Goal: Task Accomplishment & Management: Complete application form

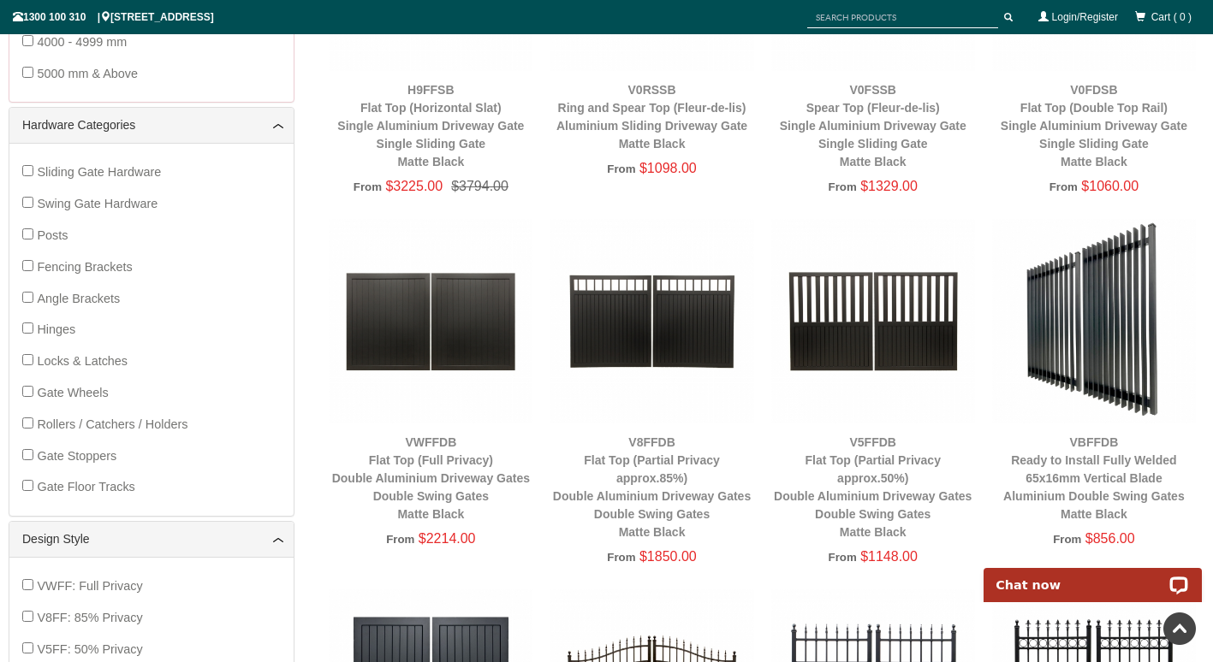
scroll to position [833, 0]
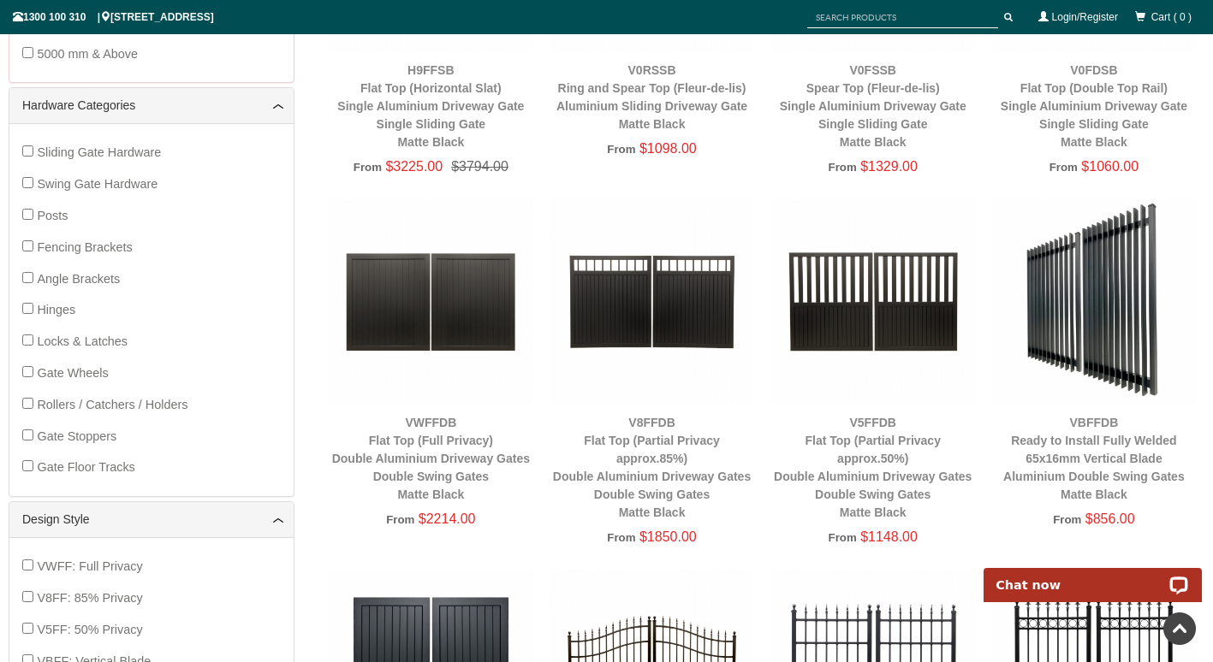
click at [668, 310] on img at bounding box center [651, 301] width 204 height 204
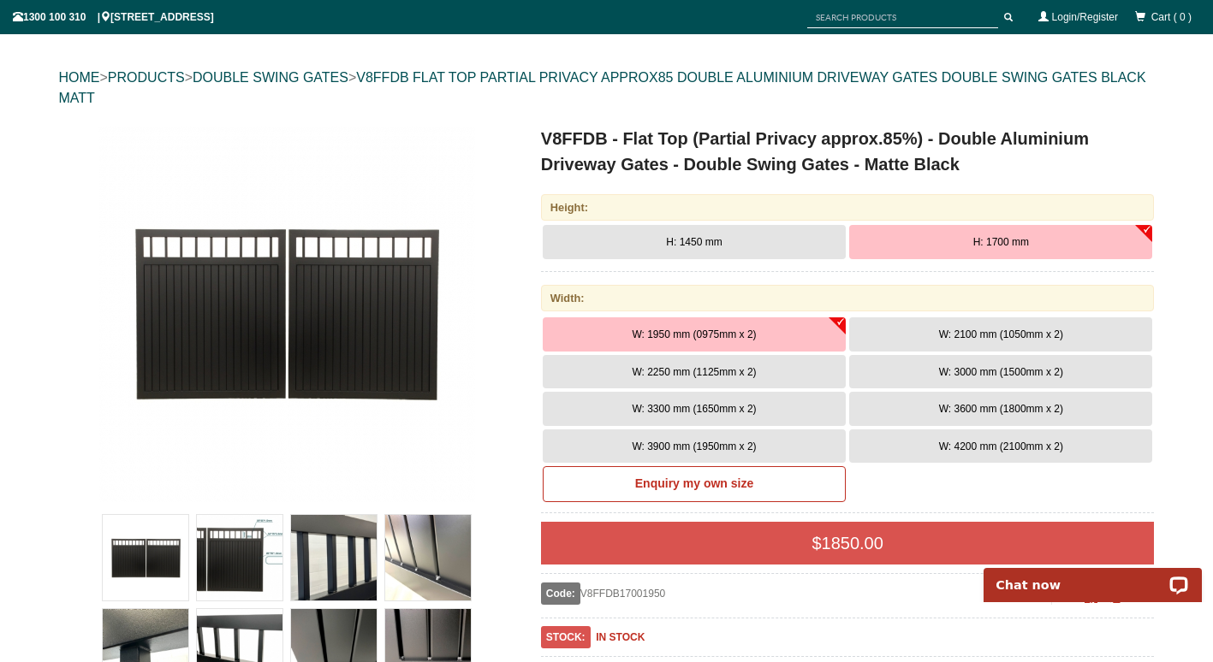
scroll to position [139, 0]
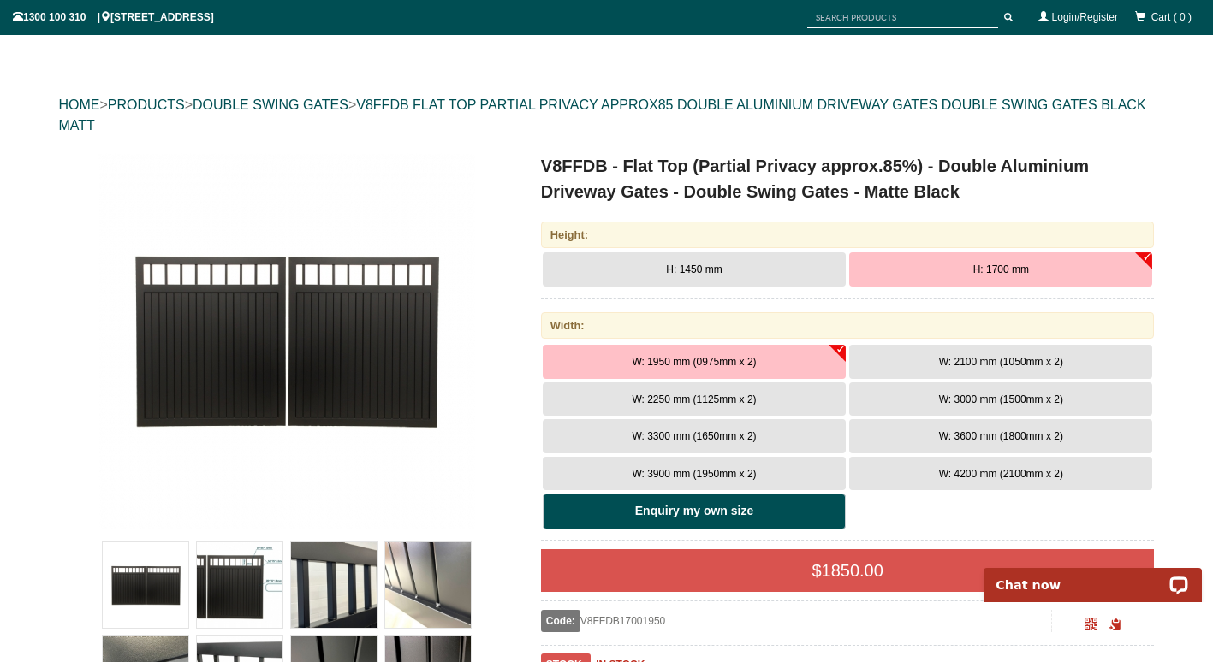
click at [713, 508] on b "Enquiry my own size" at bounding box center [694, 511] width 118 height 14
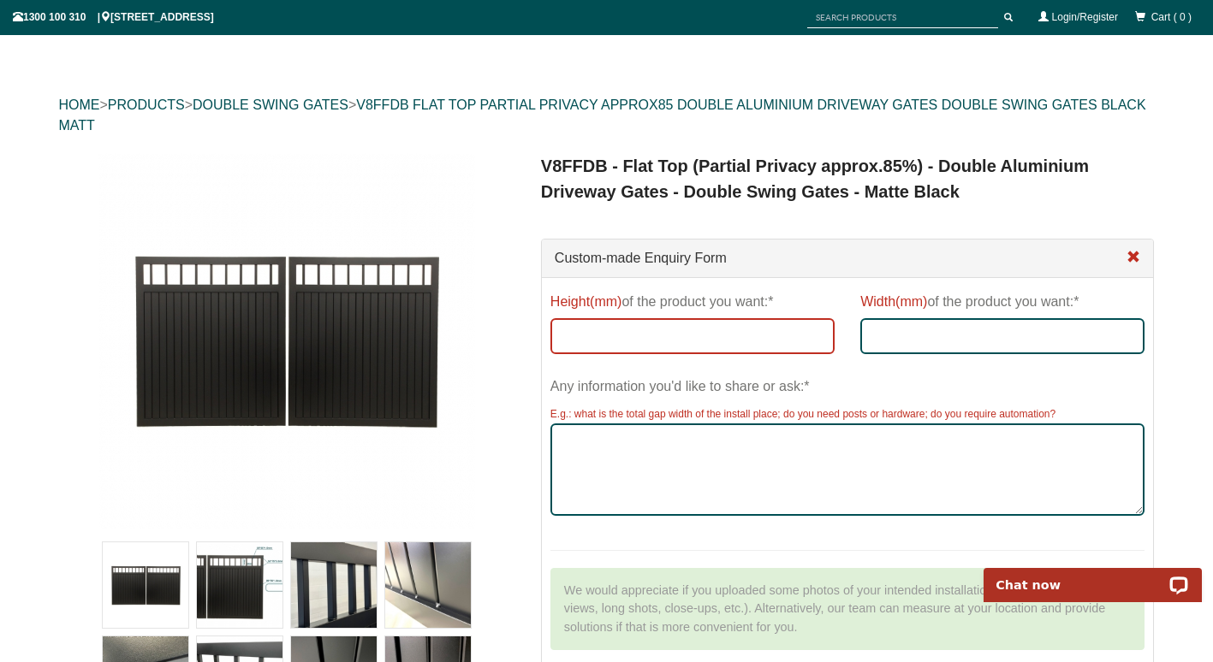
click at [621, 346] on input "Height(mm) of the product you want:*" at bounding box center [692, 336] width 284 height 36
type input "2"
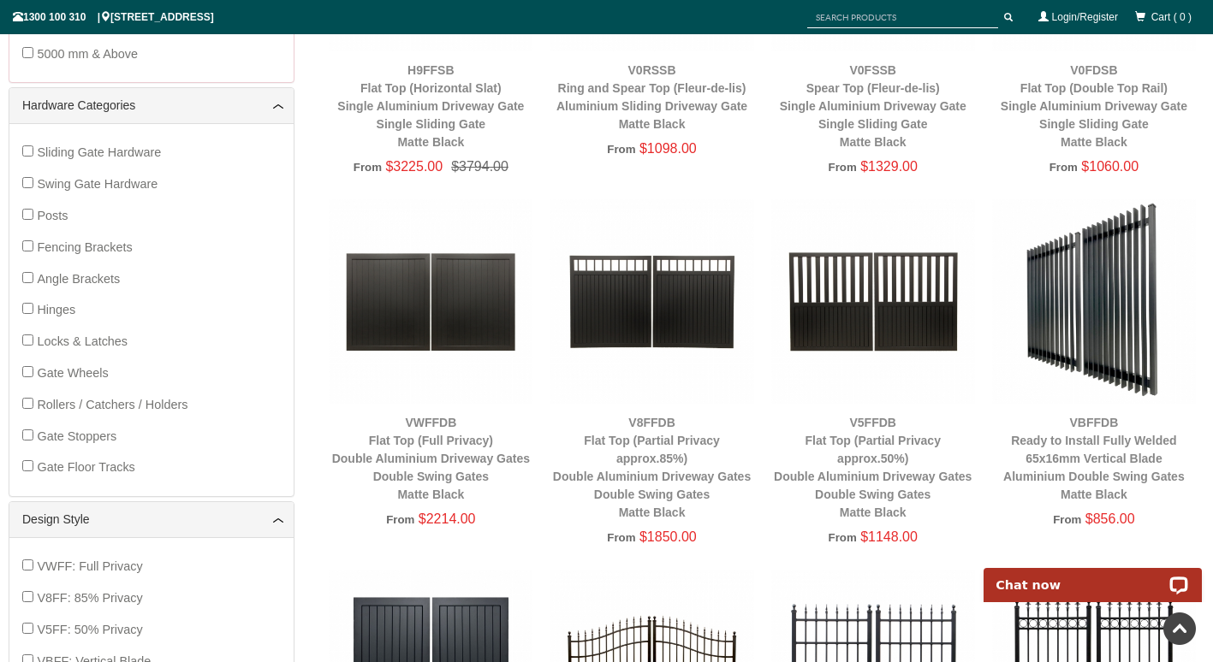
click at [602, 280] on img at bounding box center [651, 301] width 204 height 204
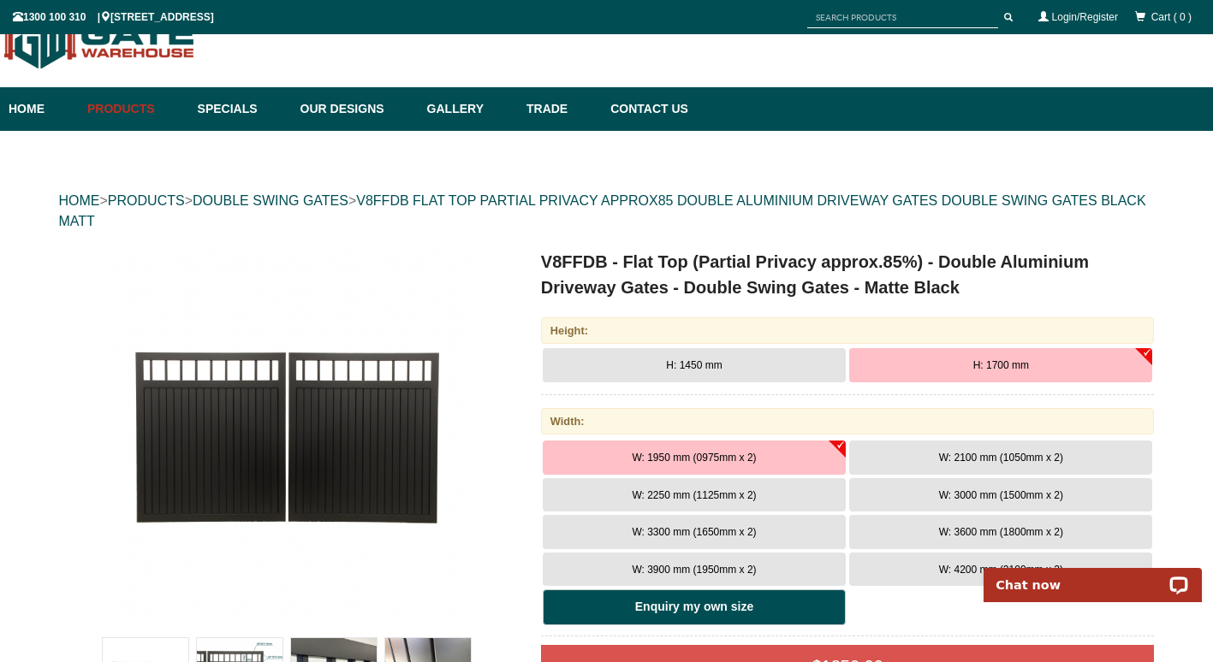
click at [697, 611] on b "Enquiry my own size" at bounding box center [694, 607] width 118 height 14
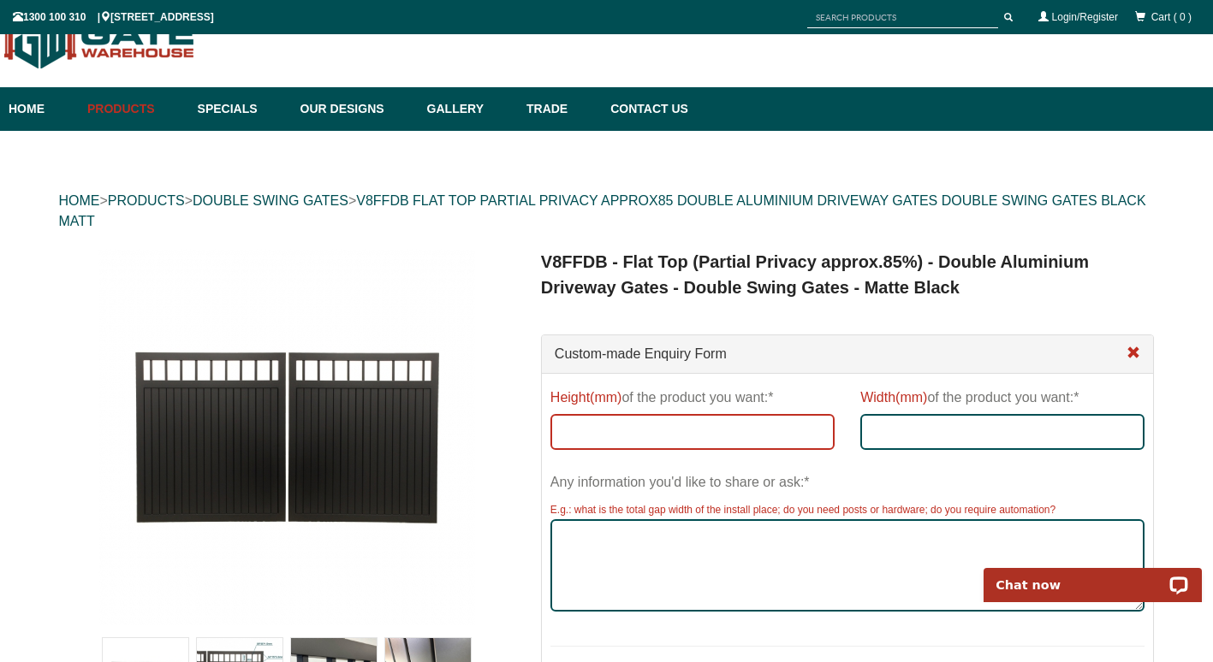
click at [666, 419] on input "Height(mm) of the product you want:*" at bounding box center [692, 432] width 284 height 36
type input "2000"
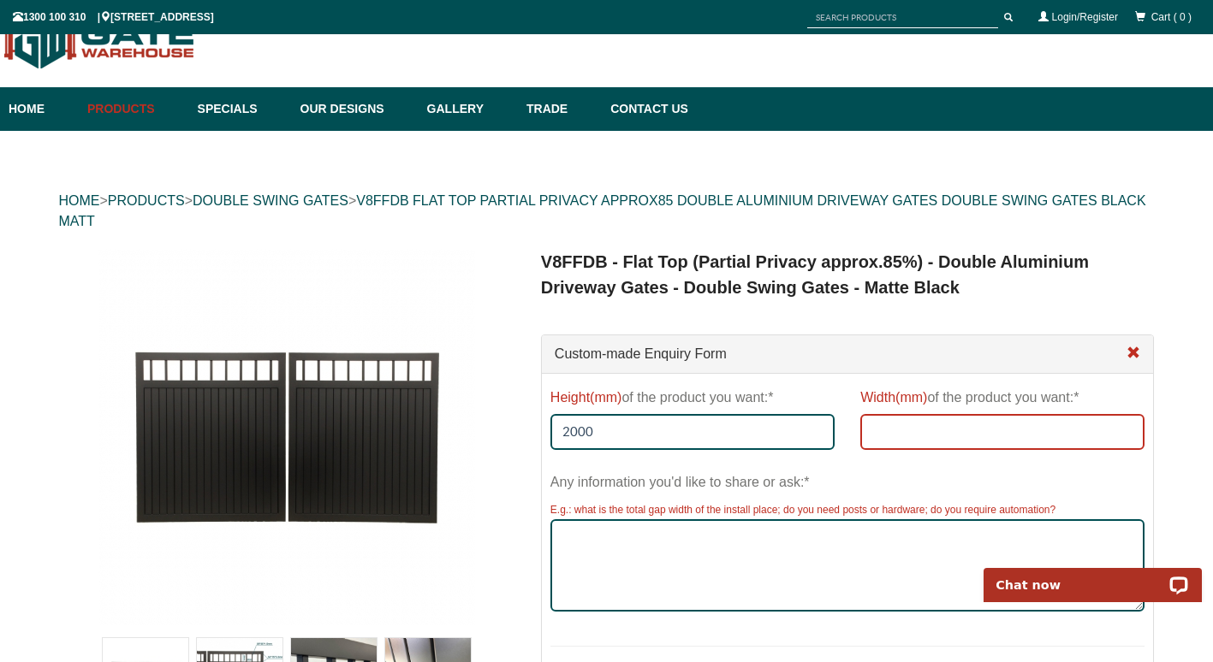
click at [906, 446] on input "Width(mm) of the product you want:*" at bounding box center [1002, 432] width 284 height 36
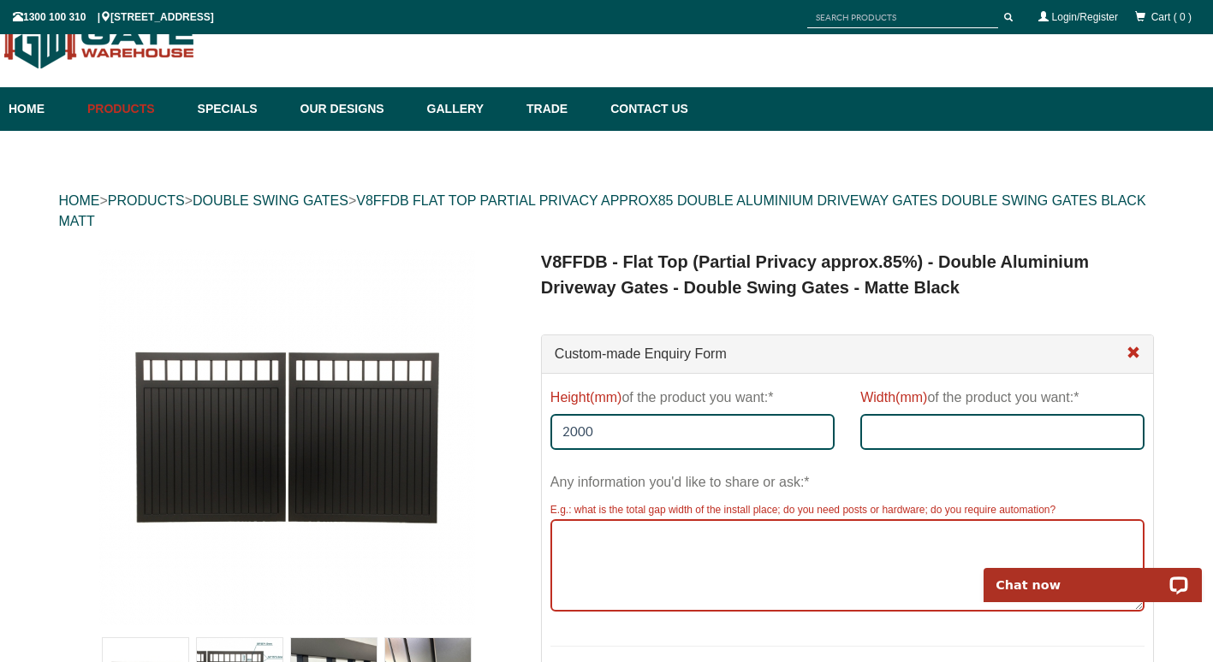
click at [594, 537] on textarea "Any information you'd like to share or ask:*" at bounding box center [847, 566] width 595 height 92
type textarea "Total open to be filled is 2980. 100mm post and caps to suit"
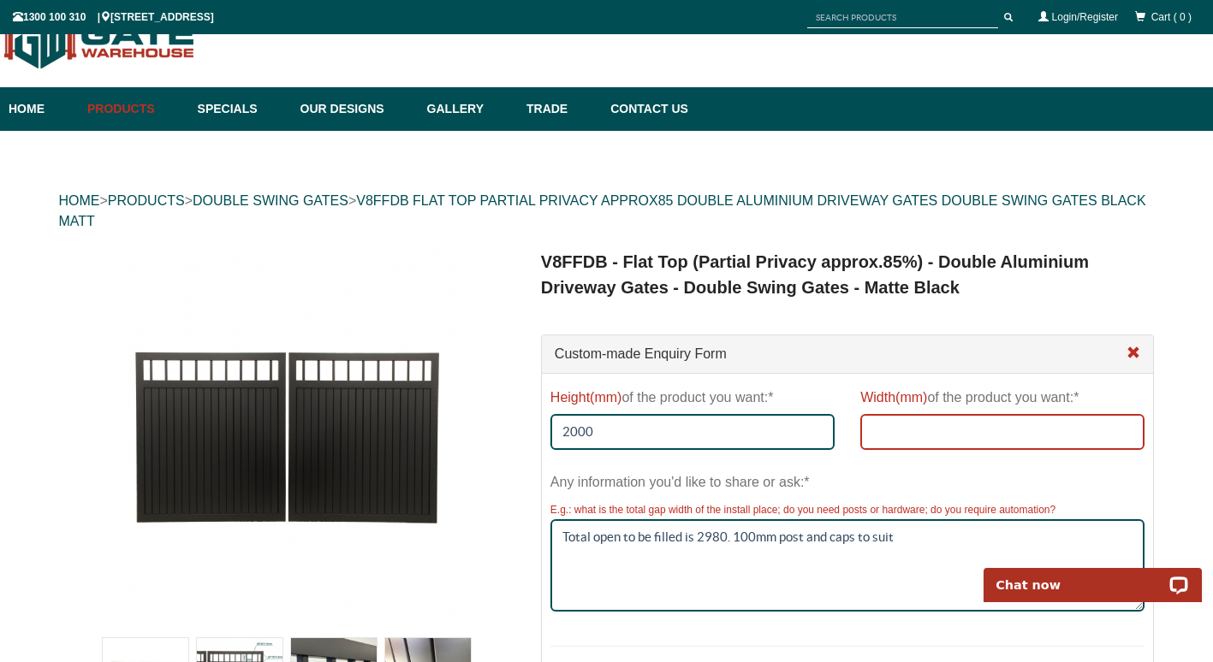
click at [904, 429] on input "Width(mm) of the product you want:*" at bounding box center [1002, 432] width 284 height 36
click at [894, 433] on input "Width(mm) of the product you want:*" at bounding box center [1002, 432] width 284 height 36
type input "2680"
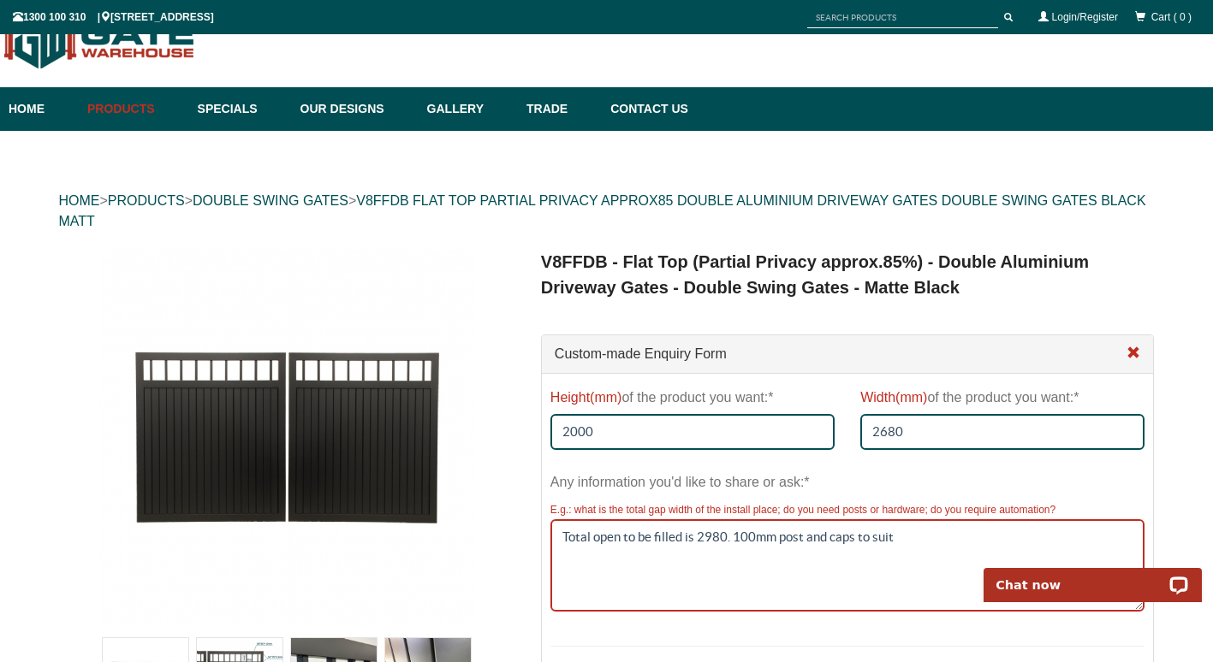
drag, startPoint x: 753, startPoint y: 535, endPoint x: 733, endPoint y: 536, distance: 20.6
click at [733, 536] on textarea "Total open to be filled is 2980. 100mm post and caps to suit" at bounding box center [847, 566] width 595 height 92
click at [764, 536] on textarea "Total open to be filled is 2980. 100mm post and caps to suit" at bounding box center [847, 566] width 595 height 92
click at [753, 536] on textarea "Total open to be filled is 2980. 100mm post and caps to suit" at bounding box center [847, 566] width 595 height 92
click at [765, 537] on textarea "Total open to be filled is 2980. 100x 100 mm post and caps to suit" at bounding box center [847, 566] width 595 height 92
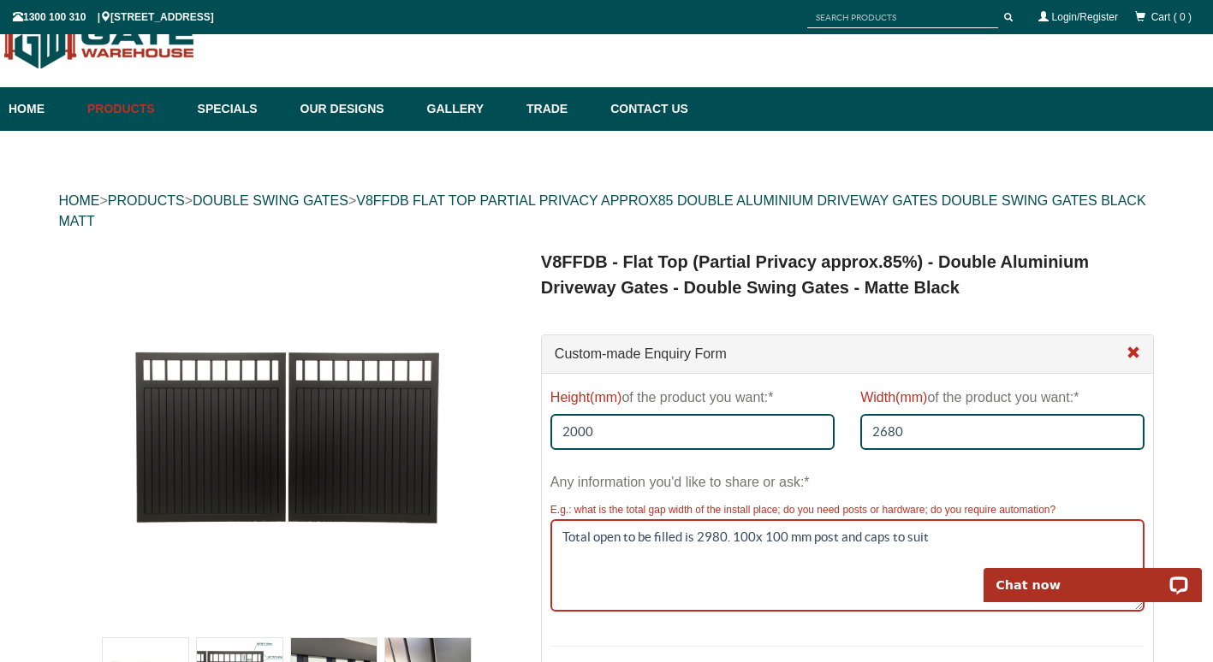
click at [765, 537] on textarea "Total open to be filled is 2980. 100x 100 mm post and caps to suit" at bounding box center [847, 566] width 595 height 92
click at [786, 534] on textarea "Total open to be filled is 2980. 100x100 mm post and caps to suit" at bounding box center [847, 566] width 595 height 92
click at [959, 537] on textarea "Total open to be filled is 2980. 100x100 x2000 mm post and caps to suit" at bounding box center [847, 566] width 595 height 92
click at [561, 534] on textarea "Total open to be filled is 2980. 100x100 x2000 mm post and caps to suit, and ha…" at bounding box center [847, 566] width 595 height 92
click at [793, 541] on textarea "The total open to be filled is 2980. 100x100 x2000 mm post and caps to suit, an…" at bounding box center [847, 566] width 595 height 92
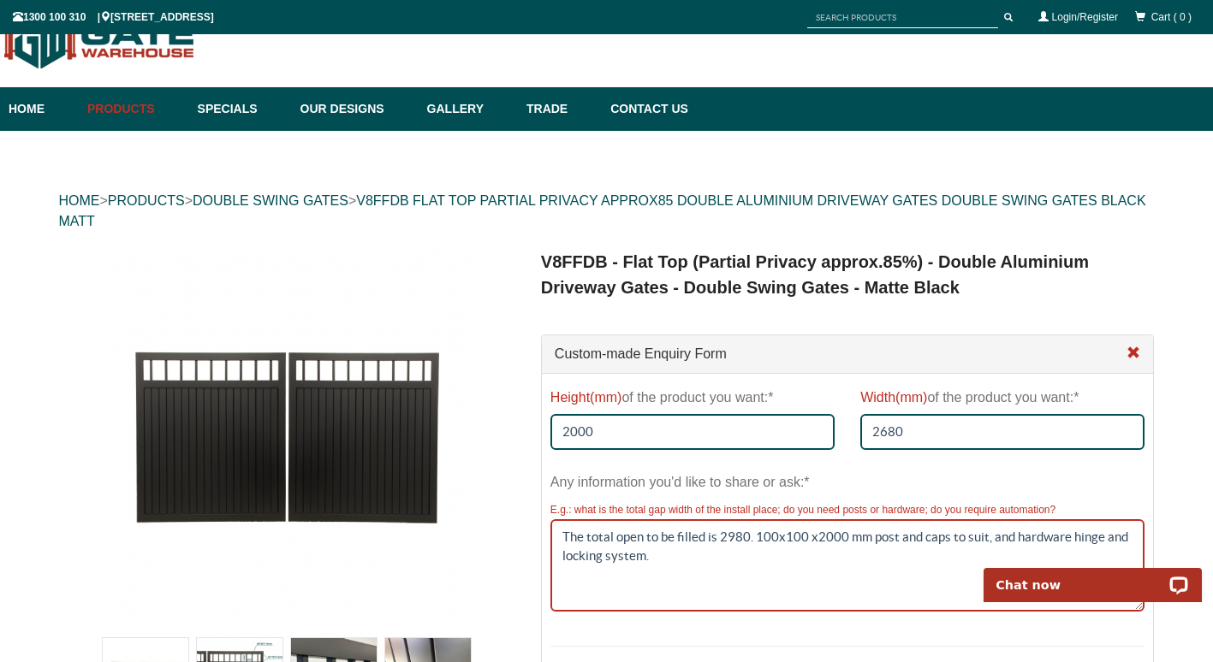
click at [799, 536] on textarea "The total open to be filled is 2980. 100x100 x2000 mm post and caps to suit, an…" at bounding box center [847, 566] width 595 height 92
click at [797, 543] on textarea "The total open to be filled is 2980. 100x100 x2000 mm post and caps to suit, an…" at bounding box center [847, 566] width 595 height 92
click at [775, 537] on textarea "The total open to be filled is 2980. 100x100 x2000 mm post and caps to suit, an…" at bounding box center [847, 566] width 595 height 92
click at [787, 538] on textarea "The total open to be filled is 2980. 100 x100 x2000 mm post and caps to suit, a…" at bounding box center [847, 566] width 595 height 92
click at [753, 539] on textarea "The total open to be filled is 2980. 100 x 100 x2000 mm post and caps to suit, …" at bounding box center [847, 566] width 595 height 92
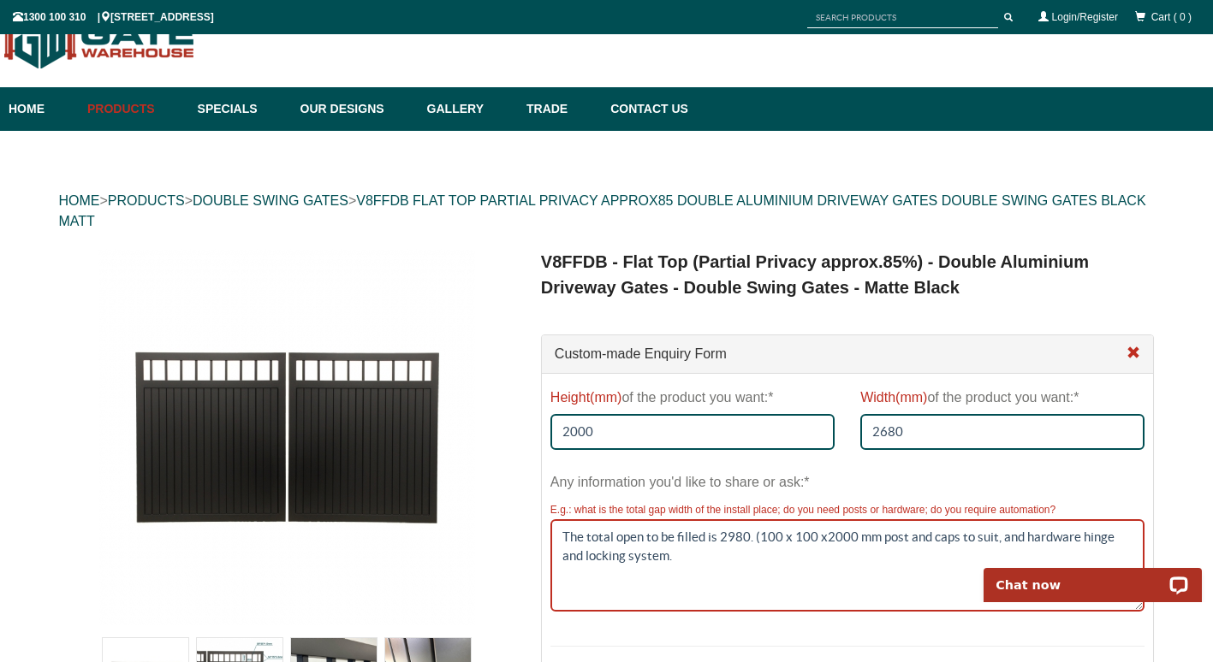
click at [851, 535] on textarea "The total open to be filled is 2980. (100 x 100 x2000 mm post and caps to suit,…" at bounding box center [847, 566] width 595 height 92
click at [821, 533] on textarea "The total open to be filled is 2980. (100 x 100 x200 mm post and caps to suit, …" at bounding box center [847, 566] width 595 height 92
click at [870, 537] on textarea "The total open to be filled is 2980. (100 x 100 x 200 mm post and caps to suit,…" at bounding box center [847, 566] width 595 height 92
click at [871, 540] on textarea "The total open to be filled is 2980. (100 x 100 x 200 mm) post and caps to suit…" at bounding box center [847, 566] width 595 height 92
click at [846, 542] on textarea "The total open to be filled is 2980. (100 x 100 x 200 mm post and caps to suit,…" at bounding box center [847, 566] width 595 height 92
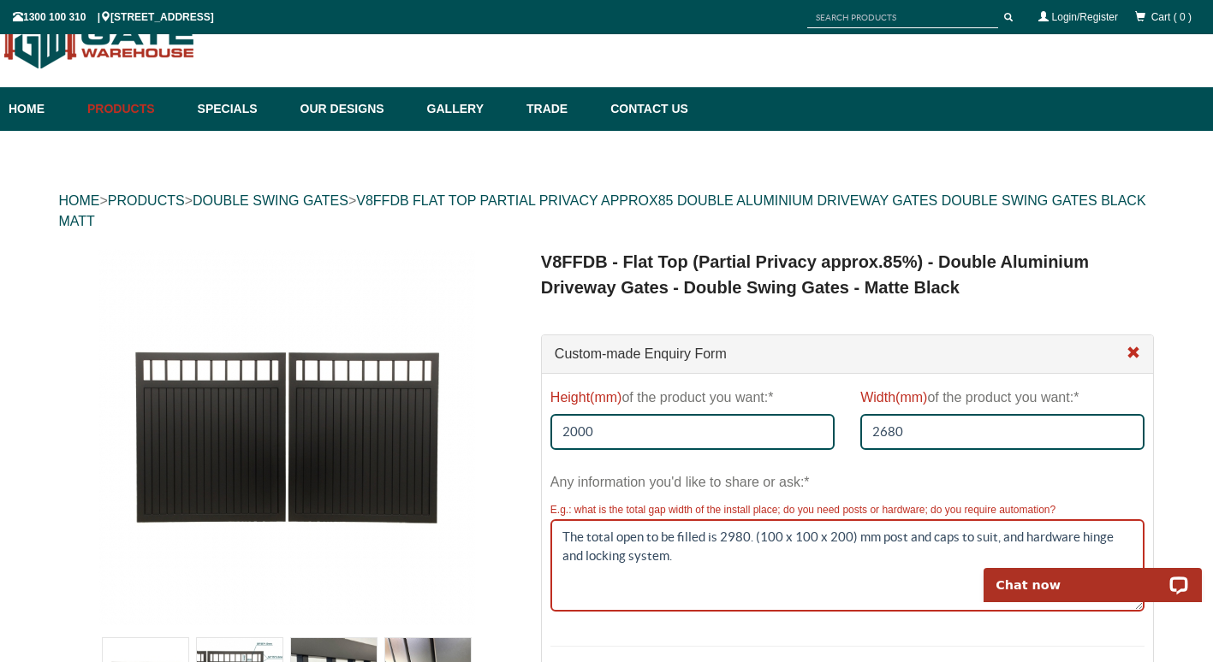
click at [1015, 537] on textarea "The total open to be filled is 2980. (100 x 100 x 200) mm post and caps to suit…" at bounding box center [847, 566] width 595 height 92
click at [615, 556] on textarea "The total open to be filled is 2980. (100 x 100 x 200) mm post and caps to suit…" at bounding box center [847, 566] width 595 height 92
click at [652, 556] on textarea "The total open to be filled is 2980. (100 x 100 x 200) mm post and caps to suit…" at bounding box center [847, 566] width 595 height 92
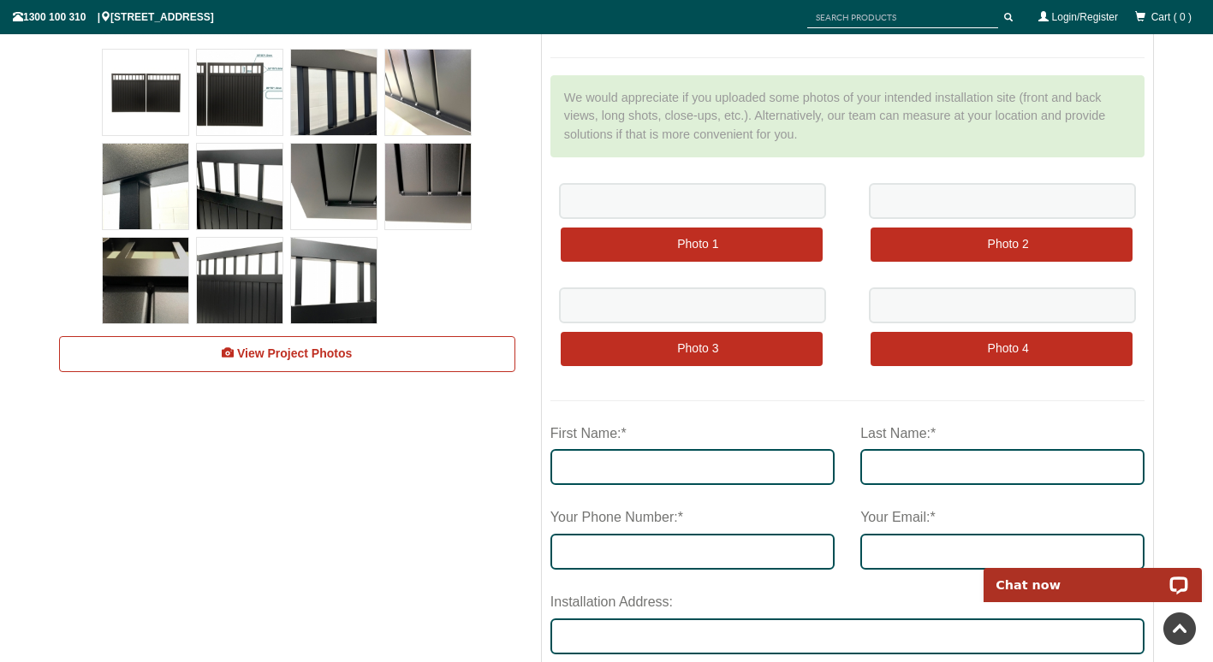
scroll to position [646, 0]
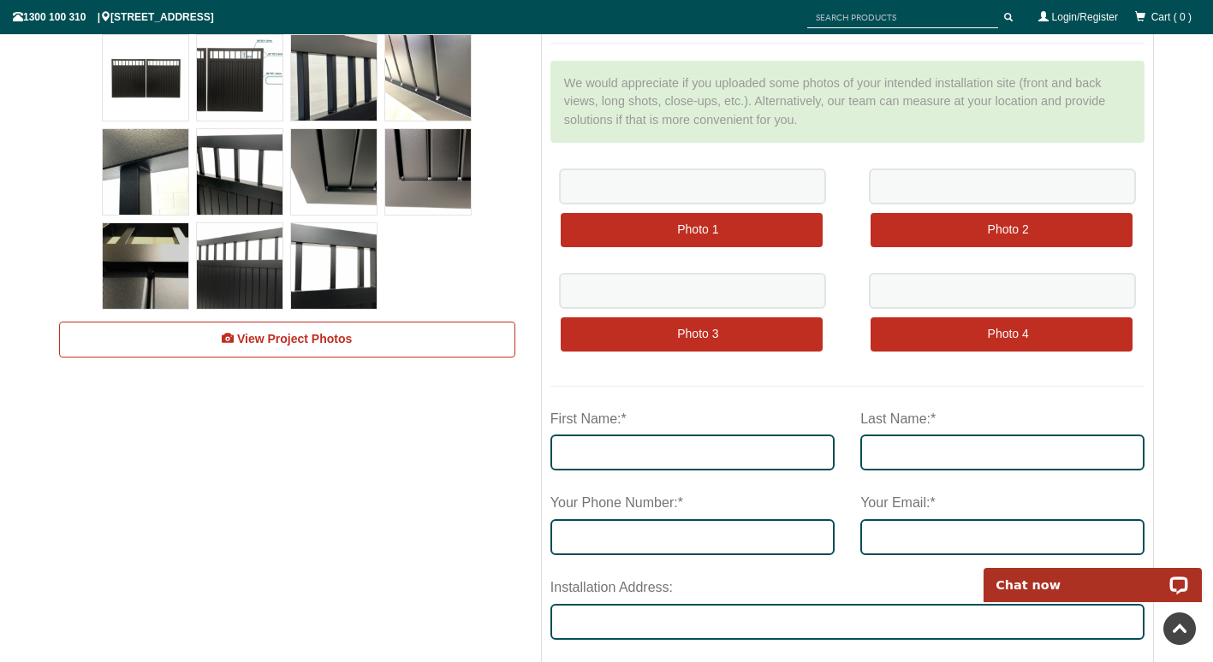
type textarea "The total open to be filled is 2980. (100 x 100 x 200) mm post and caps to suit…"
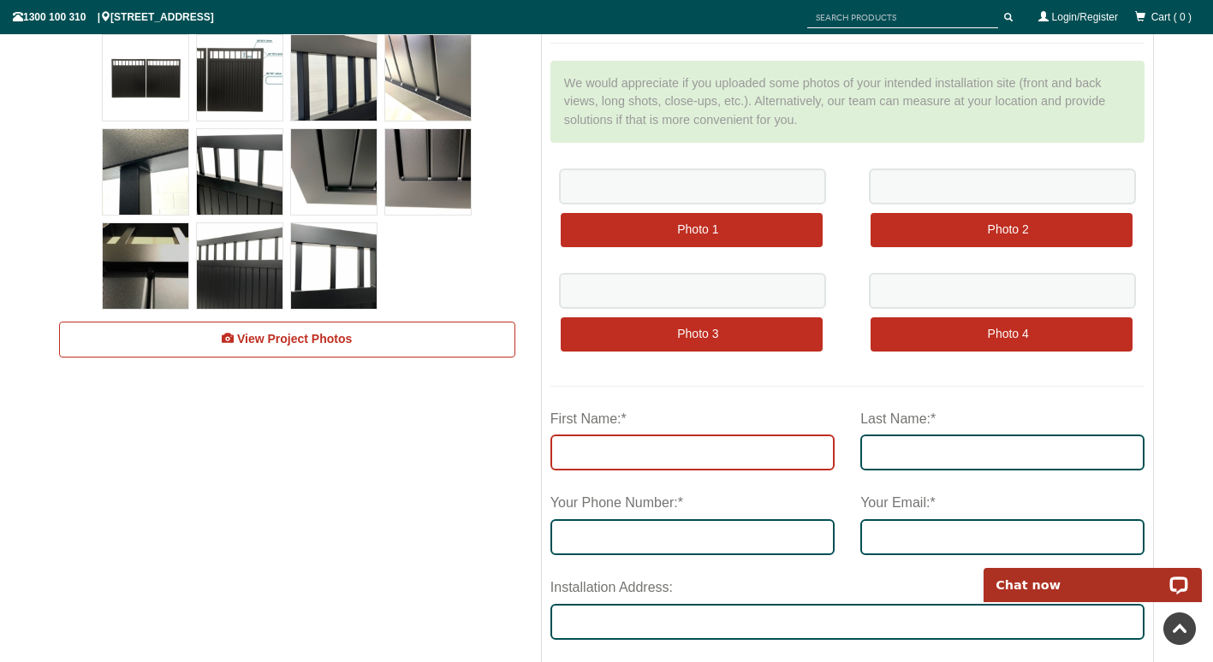
click at [722, 446] on input "First Name:*" at bounding box center [692, 453] width 284 height 36
type input "GRANT"
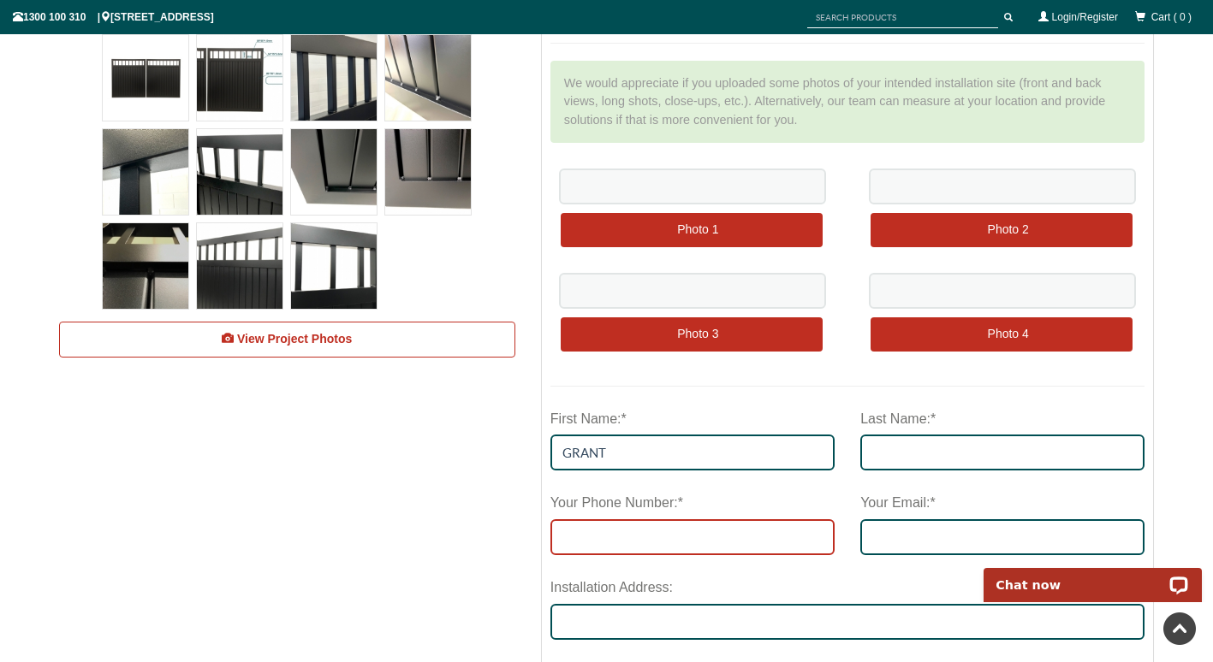
type input "nevenone@me.com"
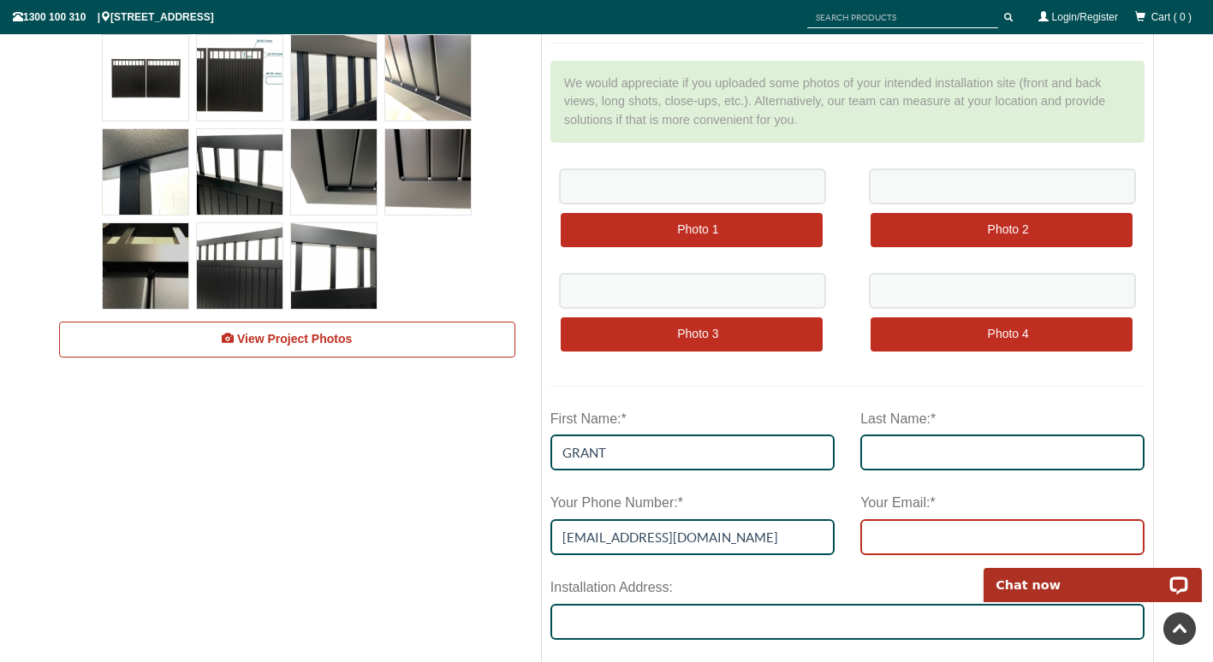
type input "nevenone@me.com"
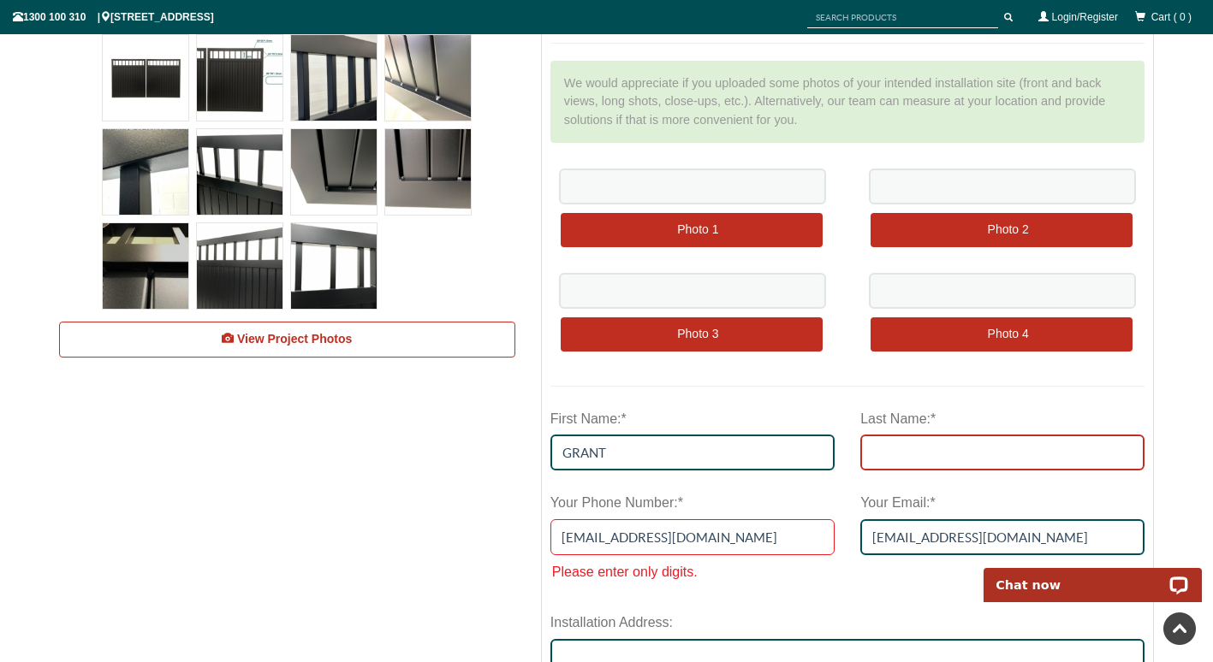
click at [906, 459] on input "Last Name:*" at bounding box center [1002, 453] width 284 height 36
type input "LAWTHER"
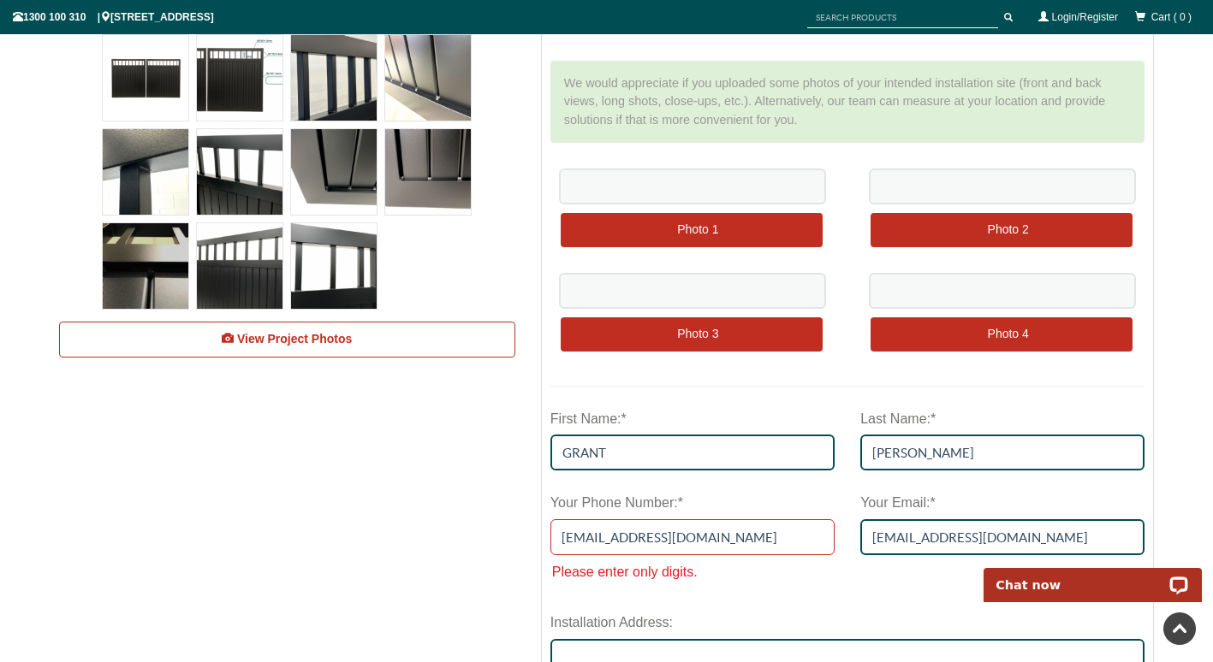
drag, startPoint x: 677, startPoint y: 540, endPoint x: 490, endPoint y: 541, distance: 187.4
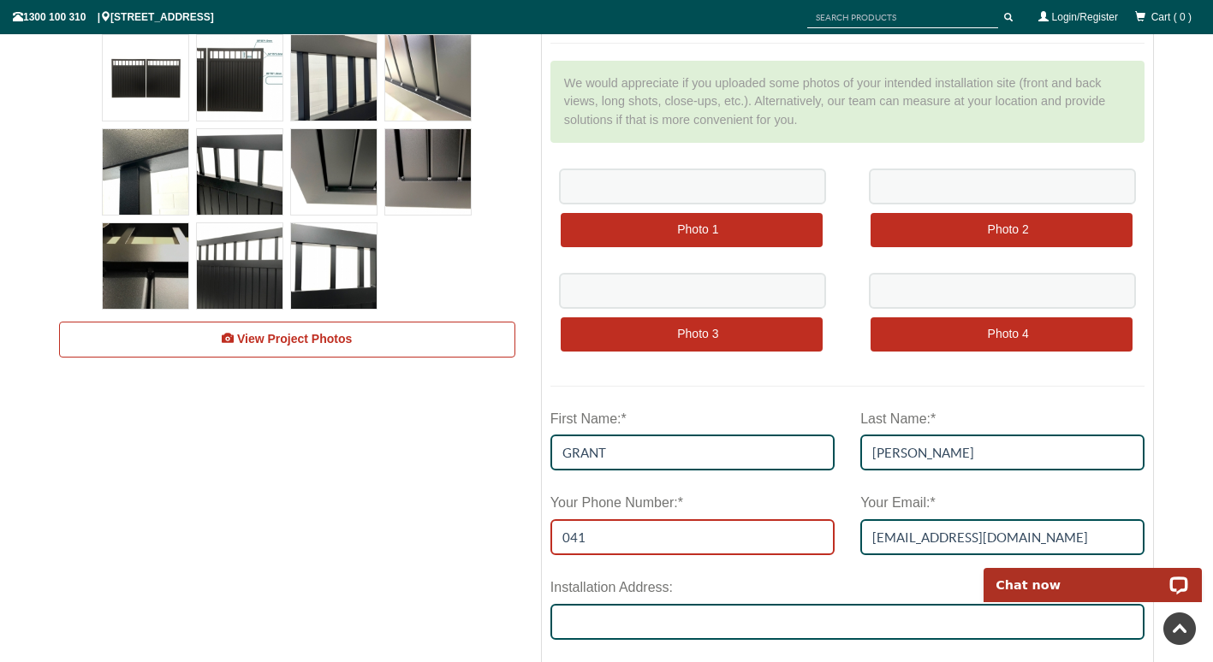
type input "0413835041"
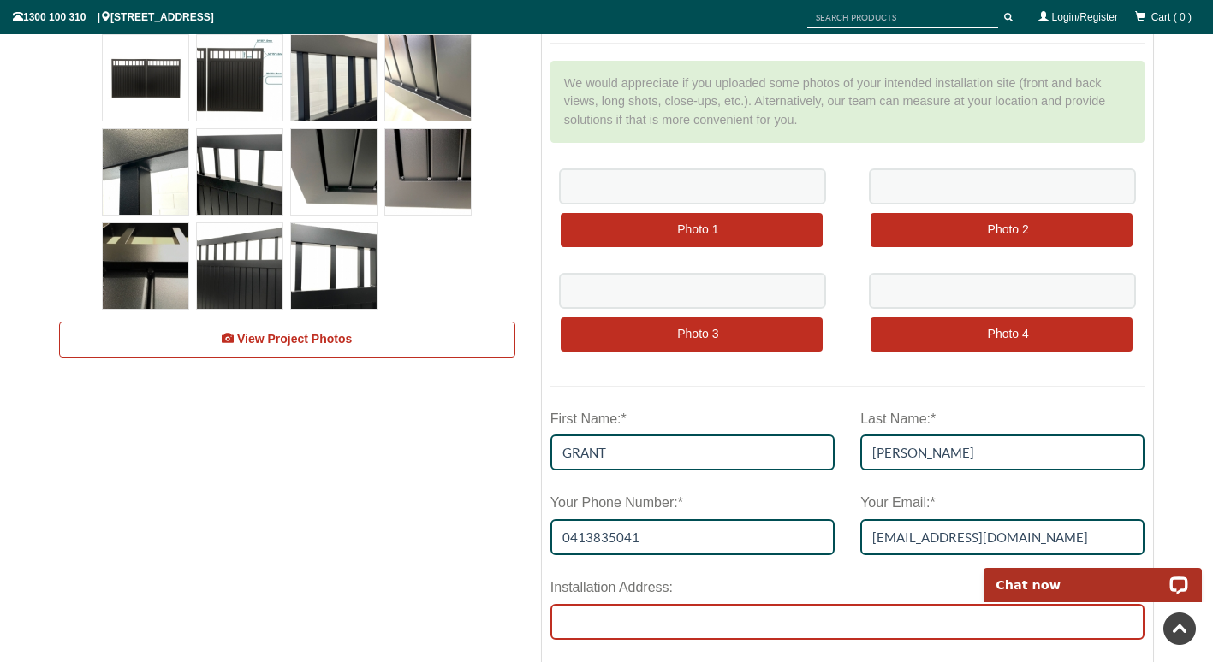
type input "50 De Carle Street"
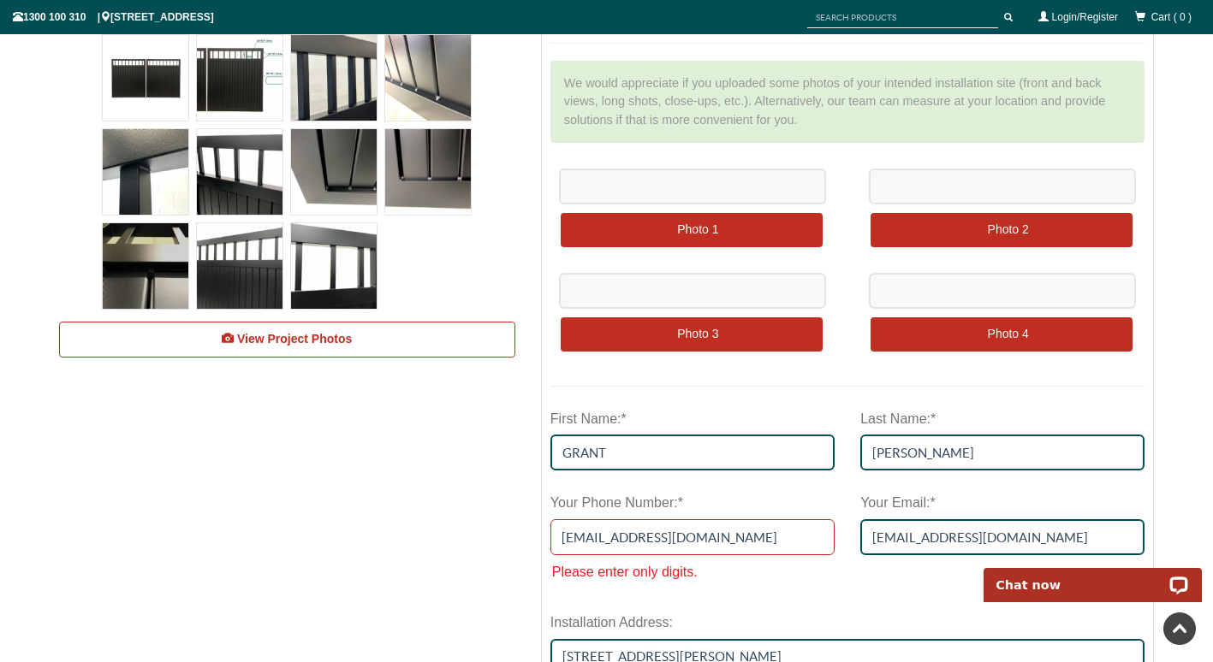
drag, startPoint x: 711, startPoint y: 540, endPoint x: 505, endPoint y: 544, distance: 206.3
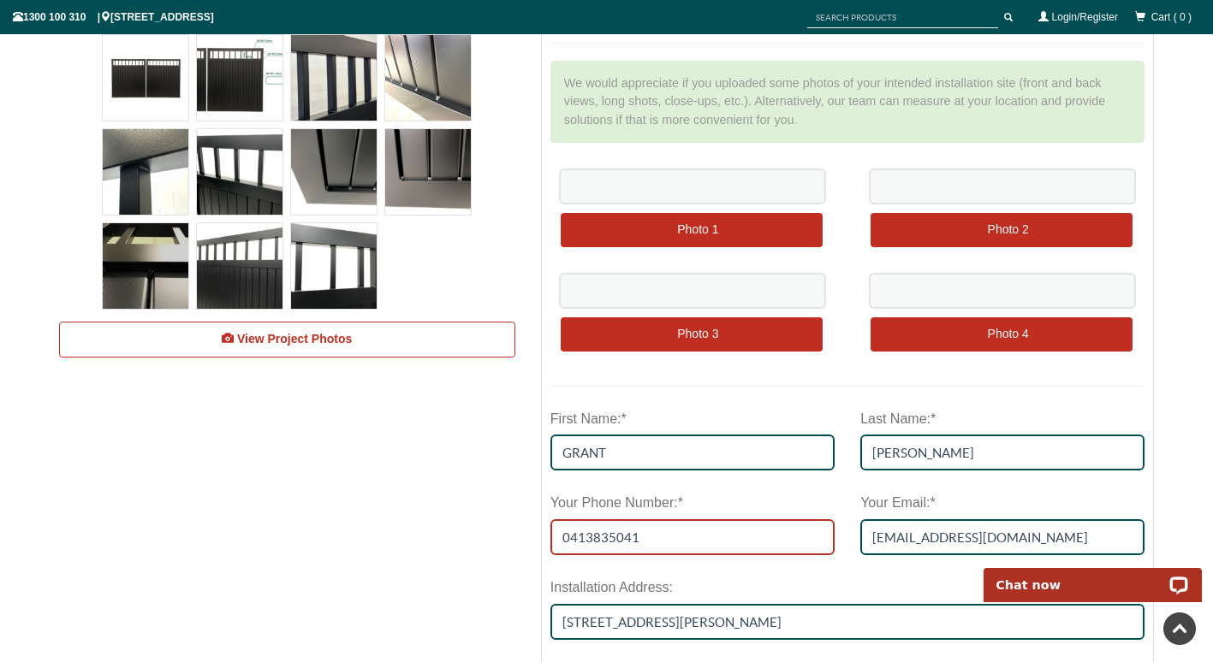
type input "0413835041"
click at [713, 573] on div "Installation Address:" at bounding box center [847, 589] width 595 height 32
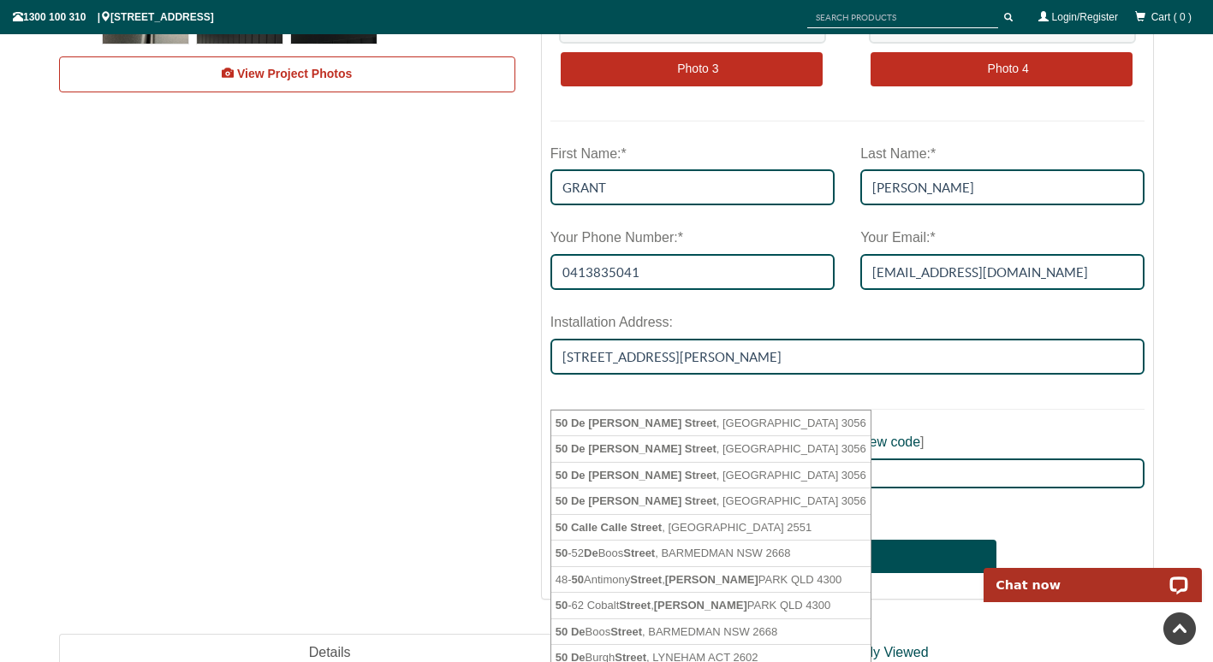
scroll to position [919, 0]
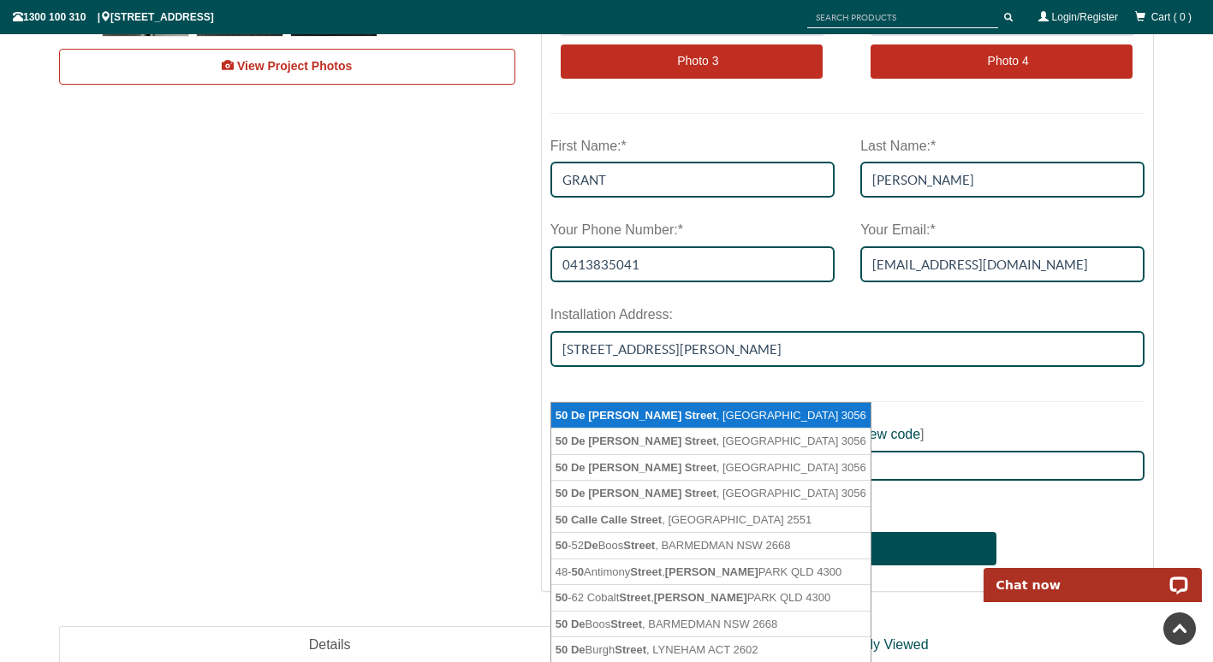
click at [609, 408] on li "50 De Carle Street , BRUNSWICK VIC 3056" at bounding box center [710, 416] width 319 height 27
type input "50 De Carle Street, BRUNSWICK VIC 3056"
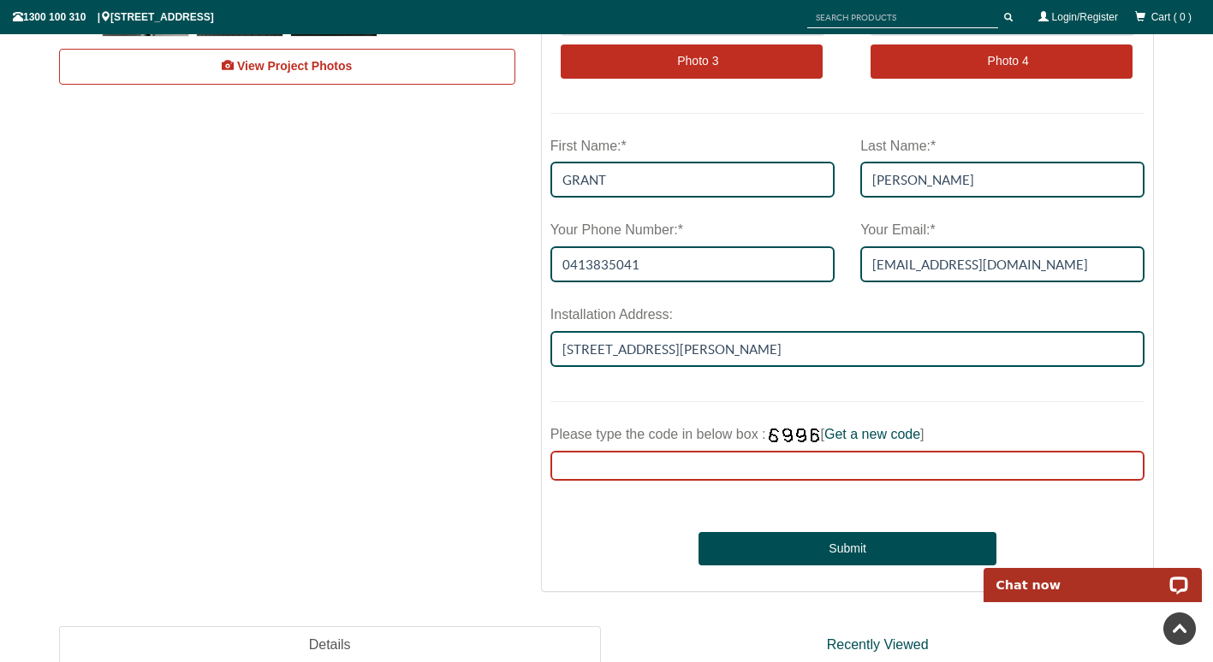
click at [682, 461] on input "Please type the code in below box : [ Get a new code ]" at bounding box center [847, 466] width 595 height 30
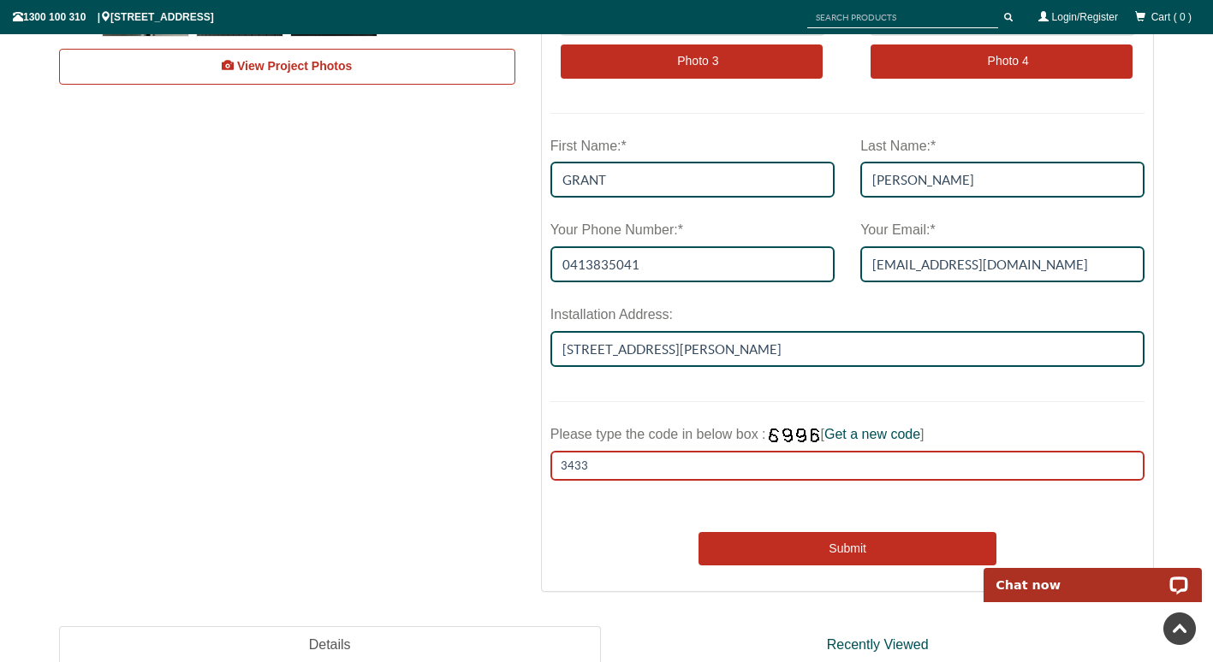
type input "3433"
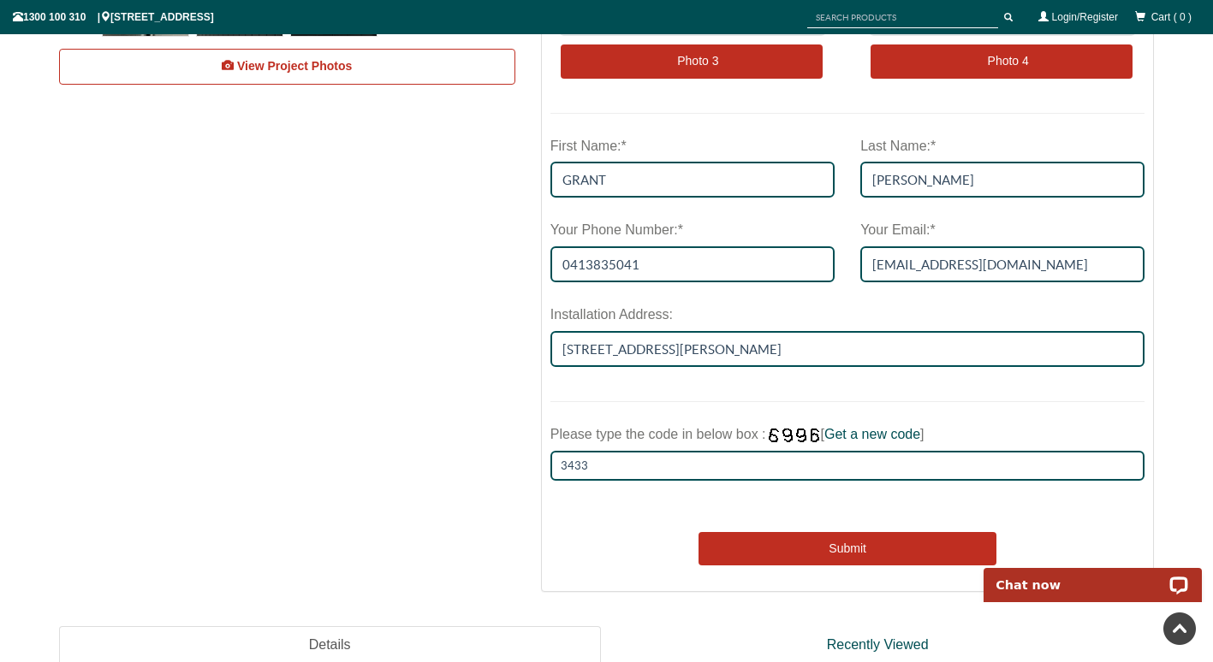
click at [786, 539] on button "Submit" at bounding box center [846, 549] width 297 height 34
